Goal: Task Accomplishment & Management: Use online tool/utility

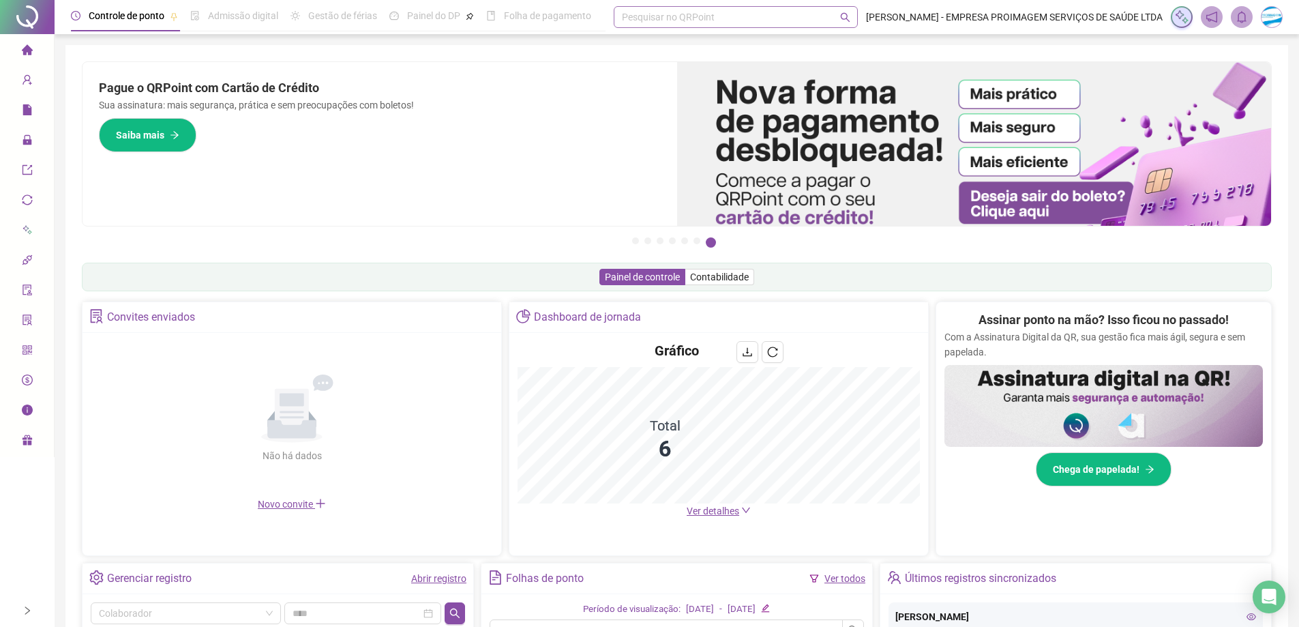
click at [675, 18] on div "Pesquisar no QRPoint" at bounding box center [736, 17] width 244 height 22
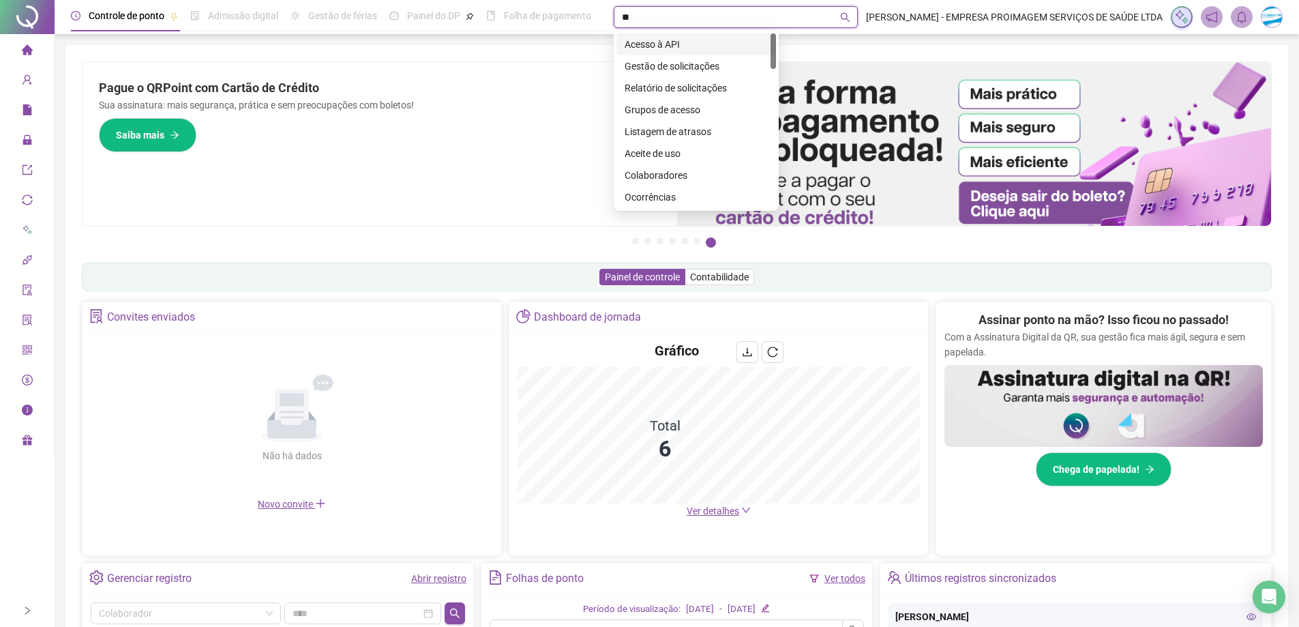
type input "***"
click at [695, 46] on div "Gestão de solicitações" at bounding box center [696, 44] width 143 height 15
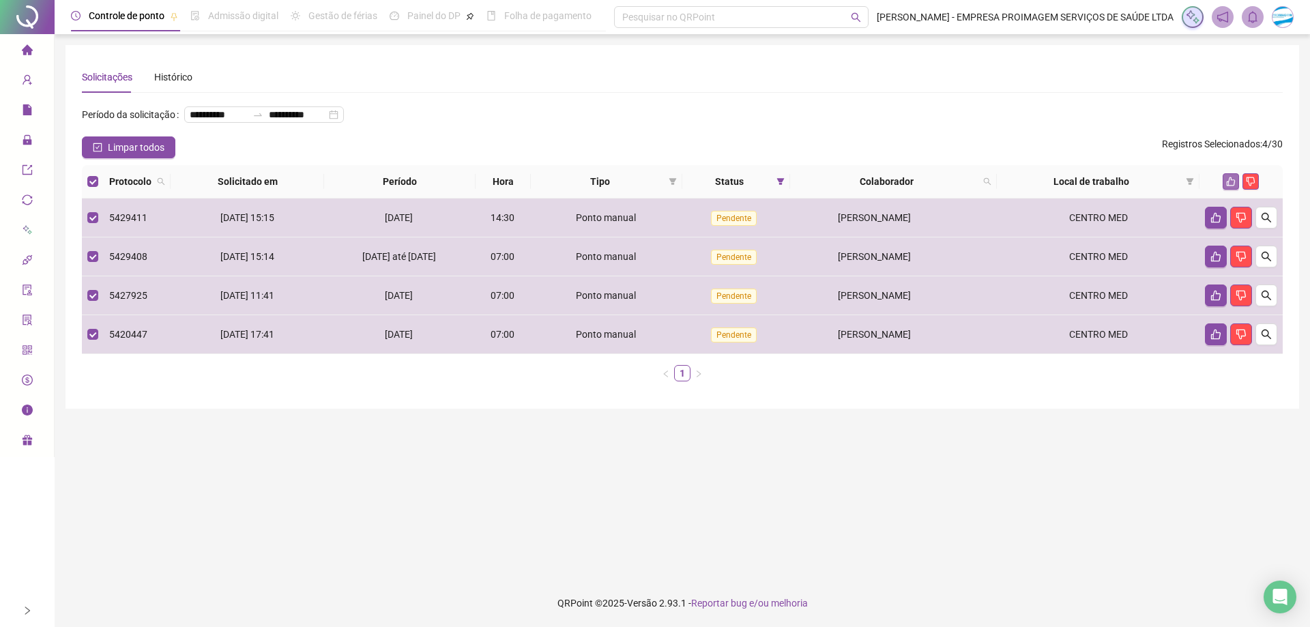
click at [1226, 182] on icon "like" at bounding box center [1231, 182] width 10 height 10
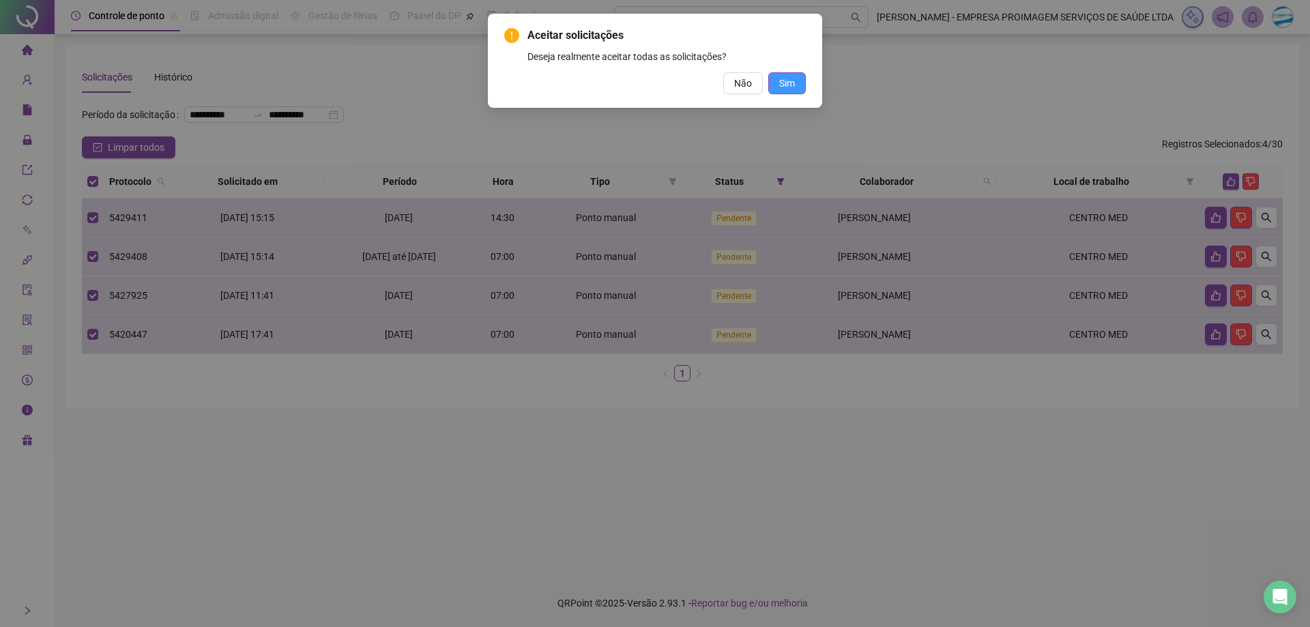
click at [790, 87] on span "Sim" at bounding box center [787, 83] width 16 height 15
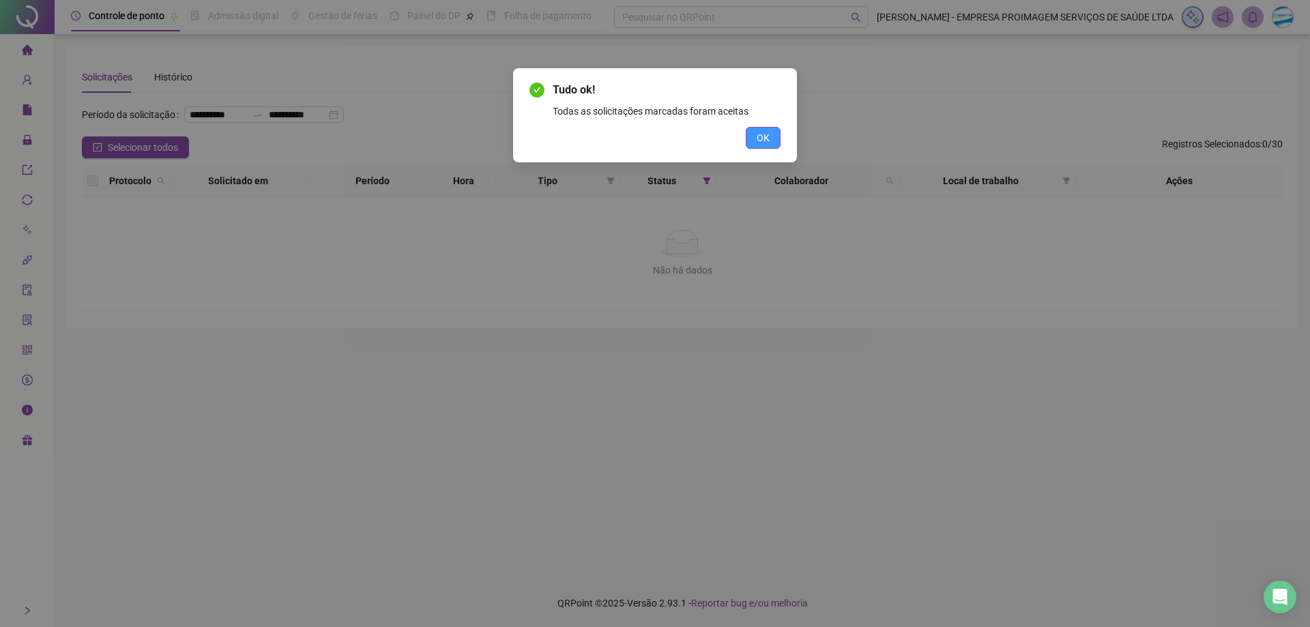
click at [771, 136] on button "OK" at bounding box center [762, 138] width 35 height 22
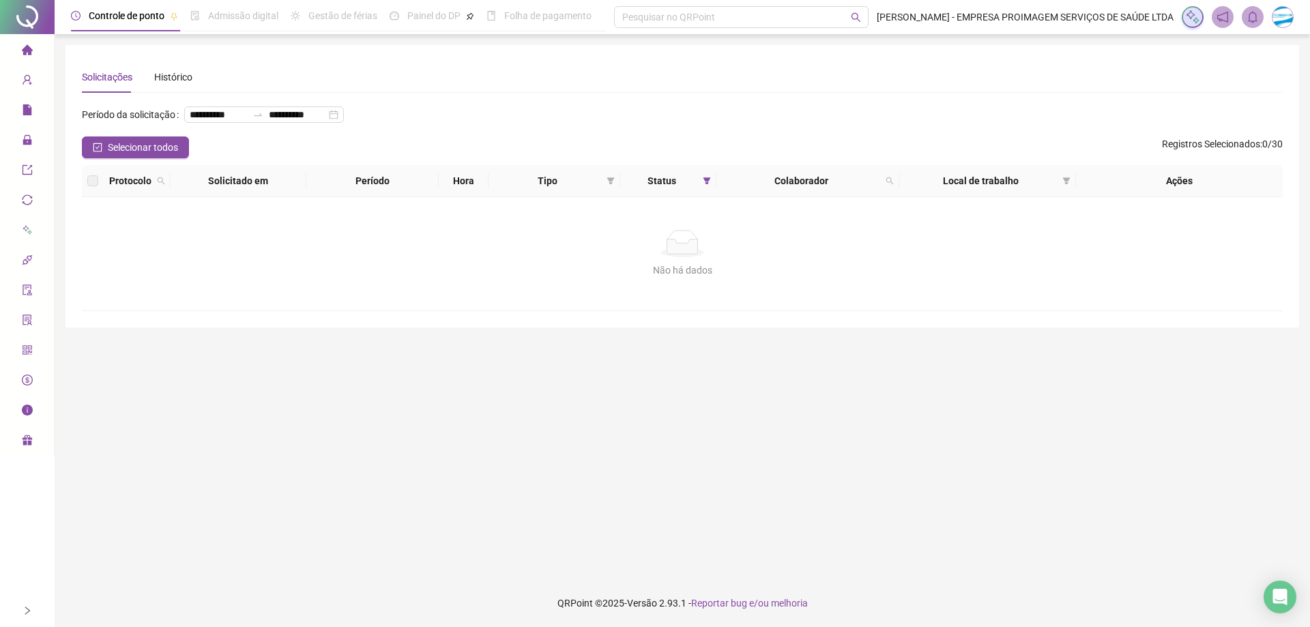
click at [19, 53] on li "Página inicial" at bounding box center [27, 50] width 48 height 27
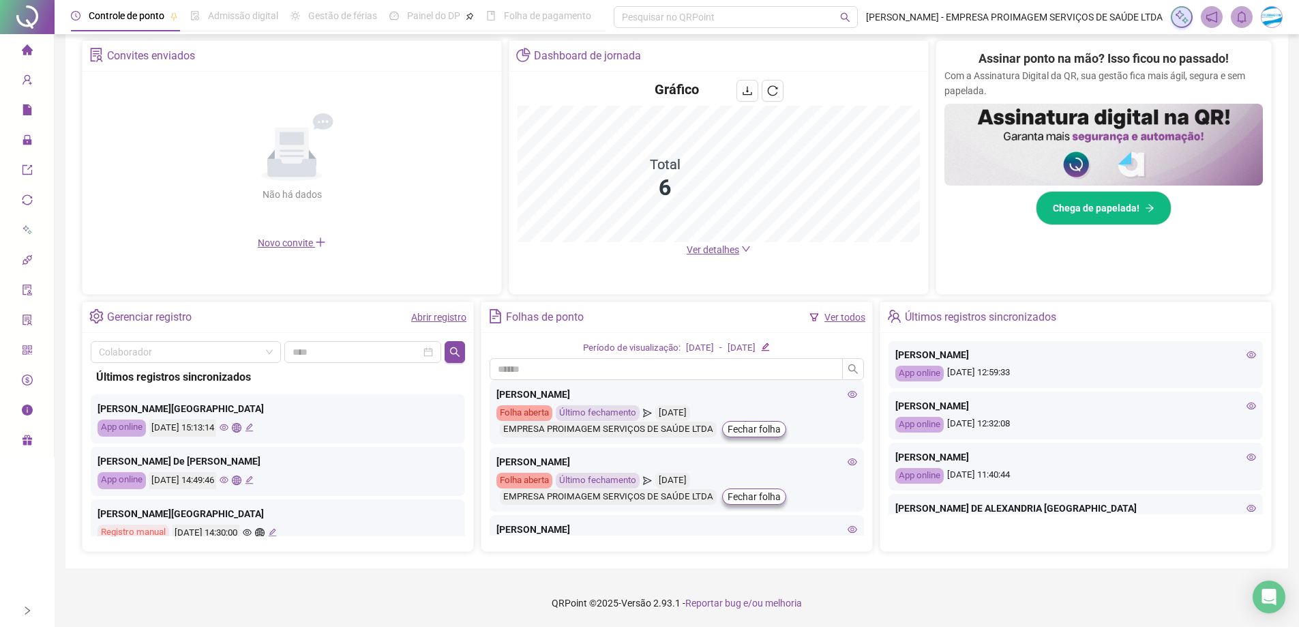
scroll to position [273, 0]
